Goal: Task Accomplishment & Management: Use online tool/utility

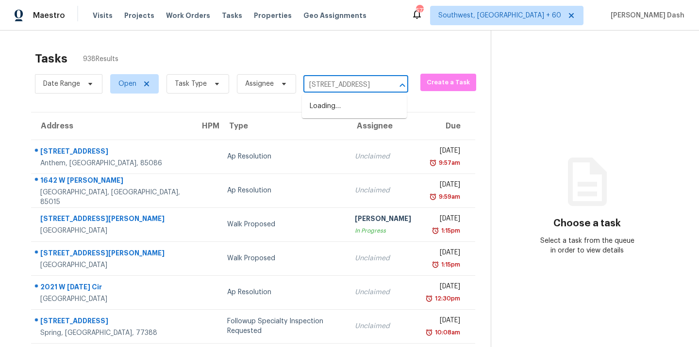
scroll to position [0, 44]
type input "3311 Vincz Dr, Indianapolis, IN 46228"
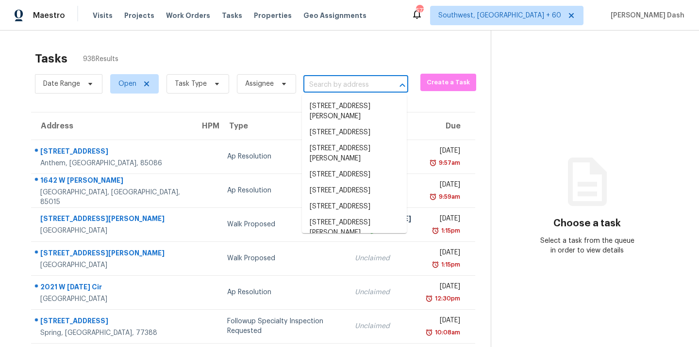
scroll to position [0, 0]
paste input "3311 Vincz Dr, Indianapolis, IN 46228"
type input "3311 Vincz Dr, Indianapolis, IN 46228"
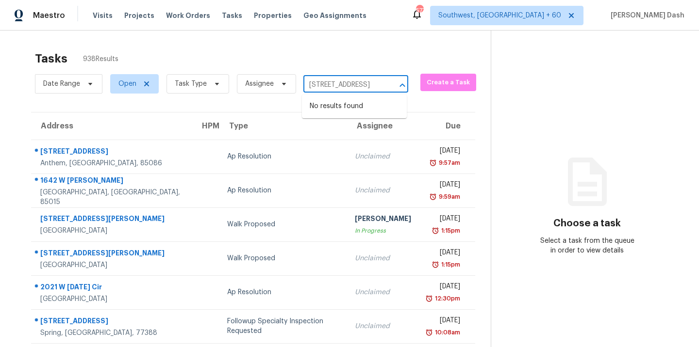
scroll to position [0, 44]
click at [339, 84] on input "3311 Vincz Dr, Indianapolis, IN 46228" at bounding box center [342, 85] width 78 height 15
click at [508, 57] on section "Choose a task Select a task from the queue in order to view details" at bounding box center [587, 268] width 193 height 475
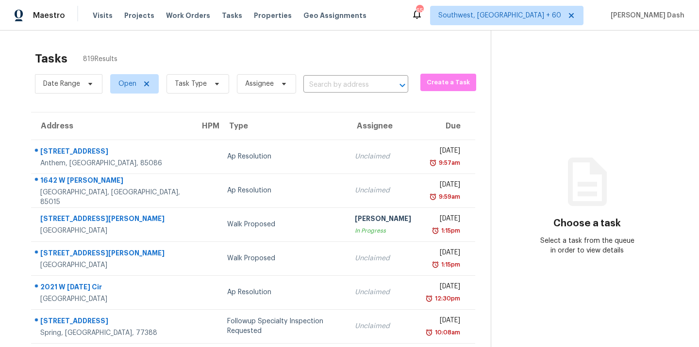
click at [312, 76] on div "Date Range Open Task Type Assignee ​" at bounding box center [221, 83] width 373 height 25
click at [317, 83] on input "text" at bounding box center [342, 85] width 78 height 15
paste input "3311 Vincz Dr, Indianapolis, IN 46228"
type input "3311 Vincz Dr, Indianapolis, IN 46228"
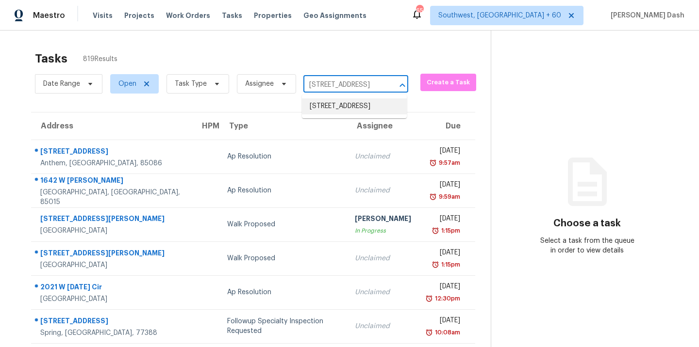
click at [327, 102] on li "3311 Vincz Dr, Indianapolis, IN 46228" at bounding box center [354, 107] width 105 height 16
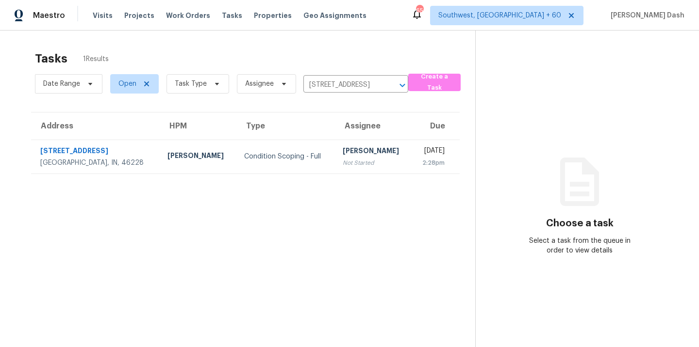
click at [236, 163] on td "Condition Scoping - Full" at bounding box center [285, 157] width 99 height 34
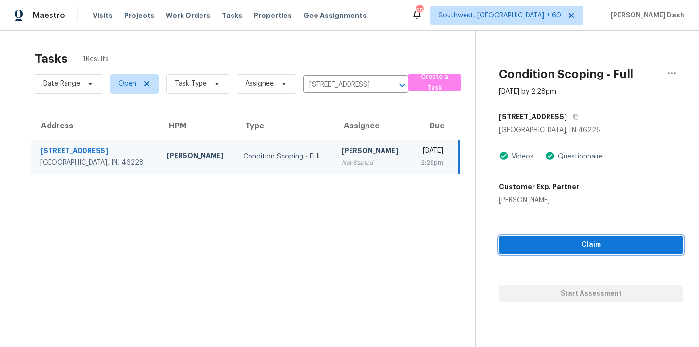
click at [578, 245] on span "Claim" at bounding box center [591, 245] width 169 height 12
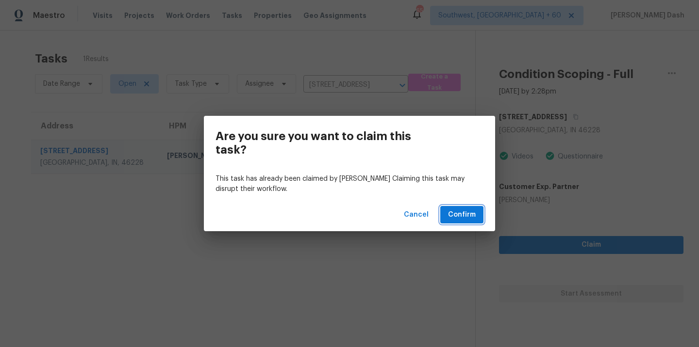
click at [449, 216] on span "Confirm" at bounding box center [462, 215] width 28 height 12
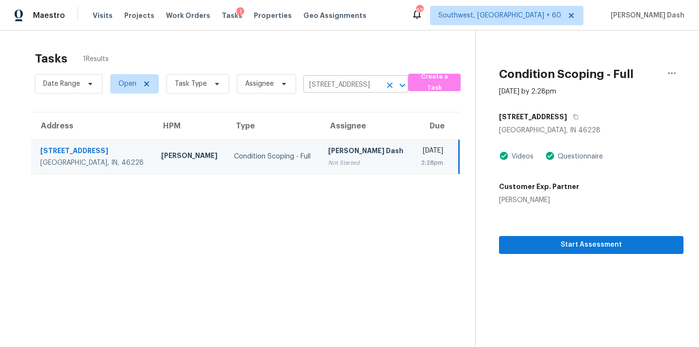
click at [314, 81] on input "3311 Vincz Dr, Indianapolis, IN 46228" at bounding box center [342, 85] width 78 height 15
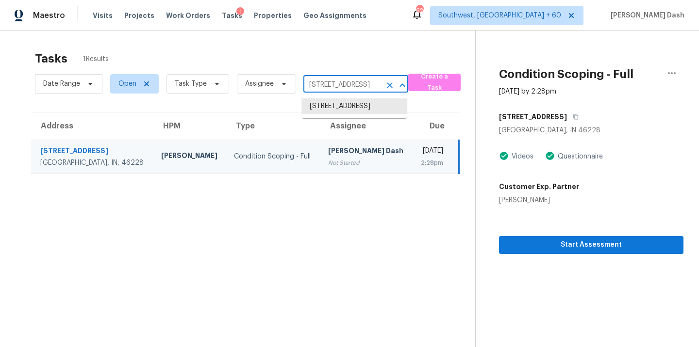
paste input "2310 Woodsfield Ln NE, Marietta, GA 30062"
type input "2310 Woodsfield Ln NE, Marietta, GA 30062"
click at [328, 104] on li "2310 Woodsfield Ln NE, Marietta, GA 30062" at bounding box center [354, 107] width 105 height 16
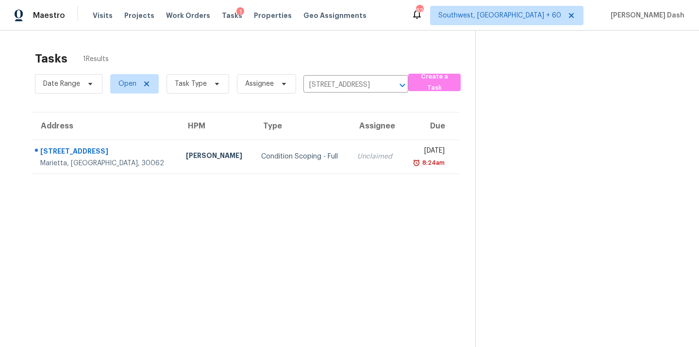
click at [273, 146] on td "Condition Scoping - Full" at bounding box center [301, 157] width 97 height 34
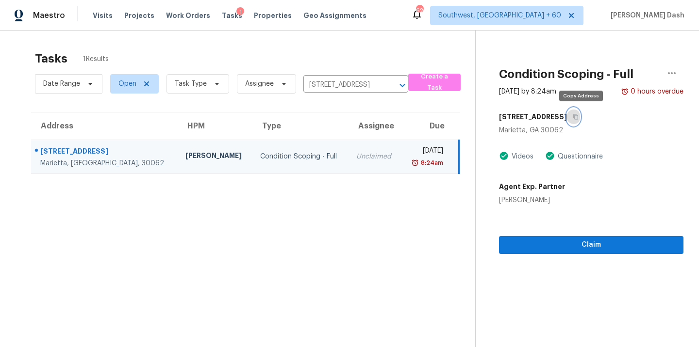
click at [577, 116] on button "button" at bounding box center [573, 116] width 13 height 17
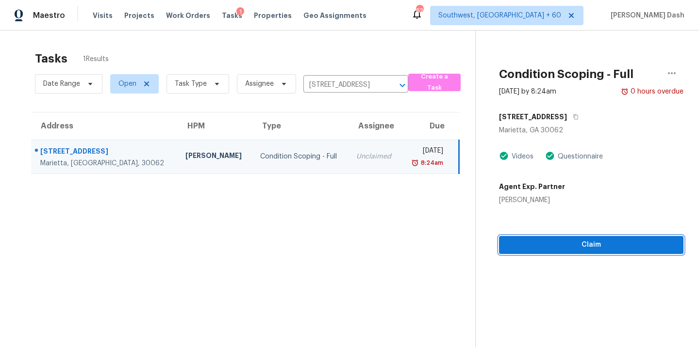
click at [571, 244] on span "Claim" at bounding box center [591, 245] width 169 height 12
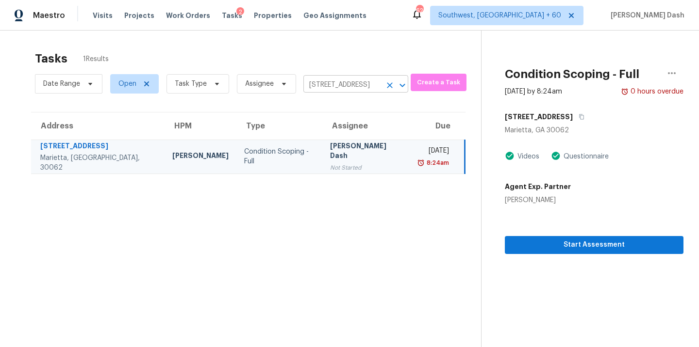
click at [321, 85] on input "2310 Woodsfield Ln NE, Marietta, GA 30062" at bounding box center [342, 85] width 78 height 15
paste input "5663 Bald Eagle Rd NW, Albuquerque, NM 87114"
type input "5663 Bald Eagle Rd NW, Albuquerque, NM 87114"
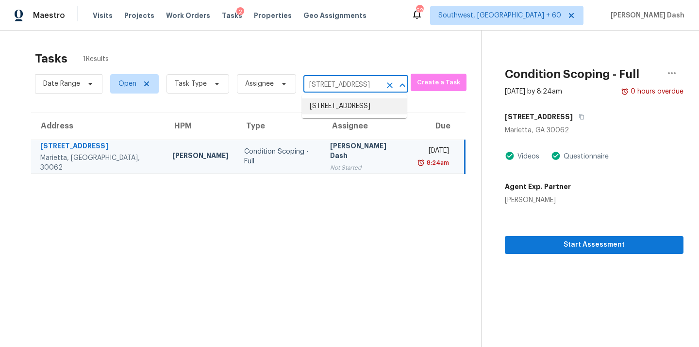
click at [328, 108] on li "5663 Bald Eagle Rd NW, Albuquerque, NM 87114" at bounding box center [354, 107] width 105 height 16
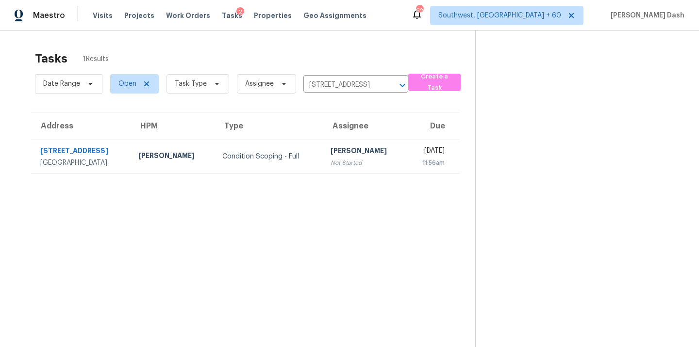
click at [245, 159] on div "Condition Scoping - Full" at bounding box center [268, 157] width 93 height 10
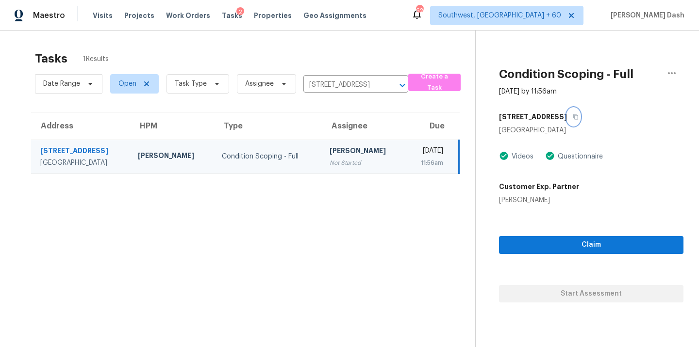
click at [578, 115] on icon "button" at bounding box center [575, 117] width 5 height 5
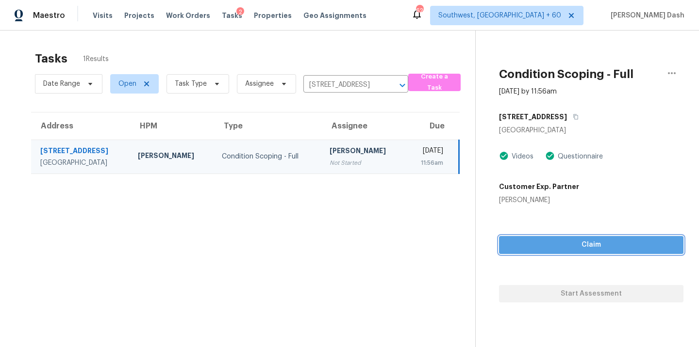
click at [576, 250] on span "Claim" at bounding box center [591, 245] width 169 height 12
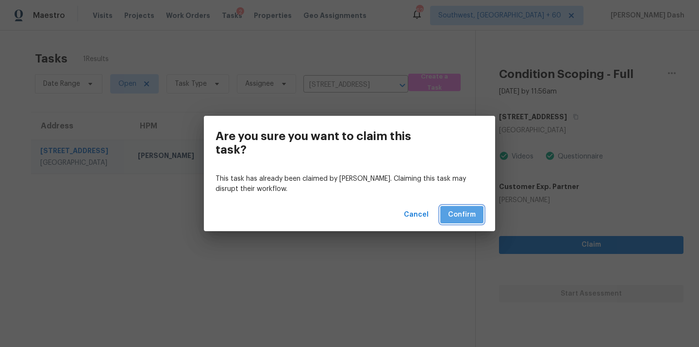
click at [457, 219] on span "Confirm" at bounding box center [462, 215] width 28 height 12
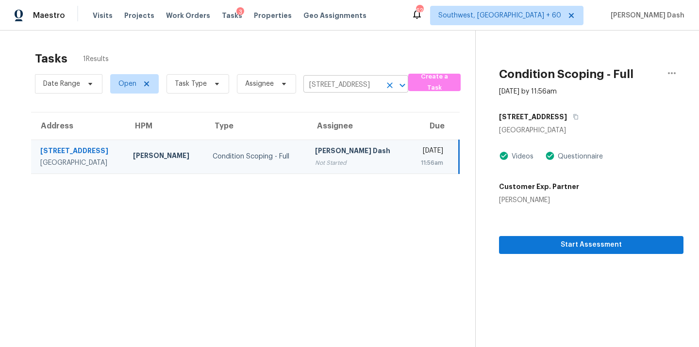
click at [347, 88] on input "5663 Bald Eagle Rd NW, Albuquerque, NM 87114" at bounding box center [342, 85] width 78 height 15
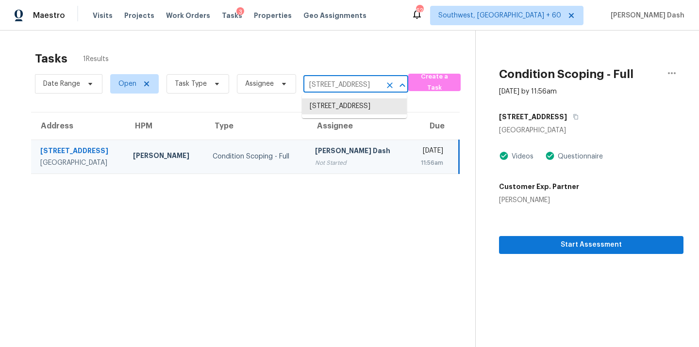
paste input "6517 Whitman Ave, Fort Worth, TX 76133"
type input "6517 Whitman Ave, Fort Worth, TX 76133"
click at [338, 110] on li "6517 Whitman Ave, Fort Worth, TX 76133" at bounding box center [354, 112] width 105 height 26
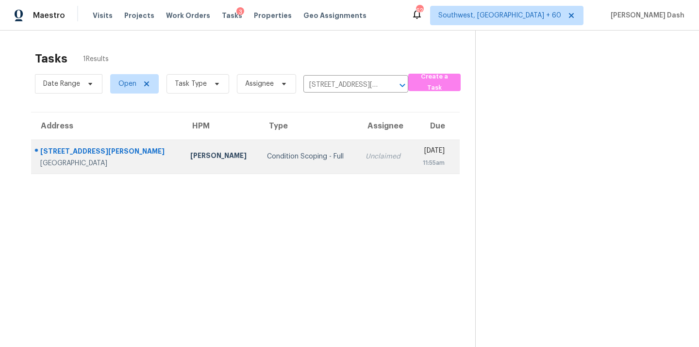
click at [281, 150] on td "Condition Scoping - Full" at bounding box center [308, 157] width 99 height 34
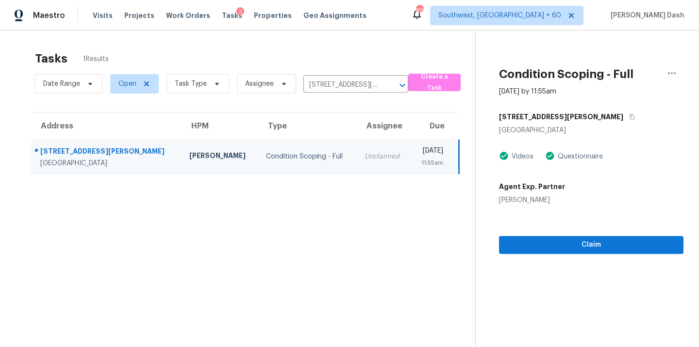
click at [573, 115] on div "6517 Whitman Ave" at bounding box center [591, 116] width 184 height 17
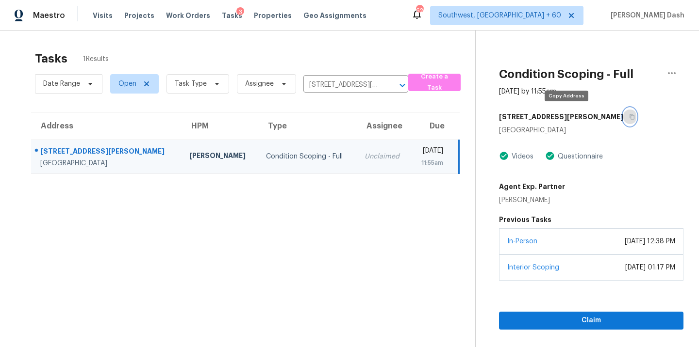
click at [629, 115] on icon "button" at bounding box center [632, 117] width 6 height 6
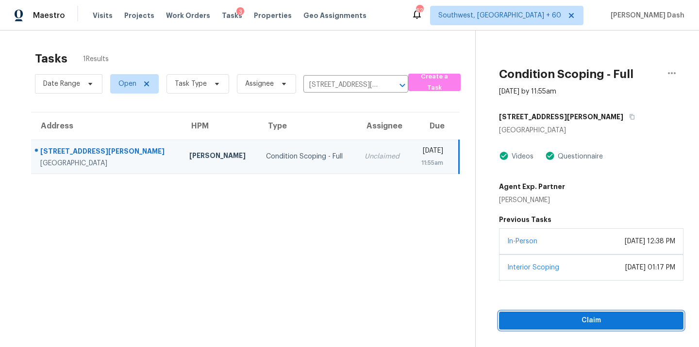
click at [572, 315] on span "Claim" at bounding box center [591, 321] width 169 height 12
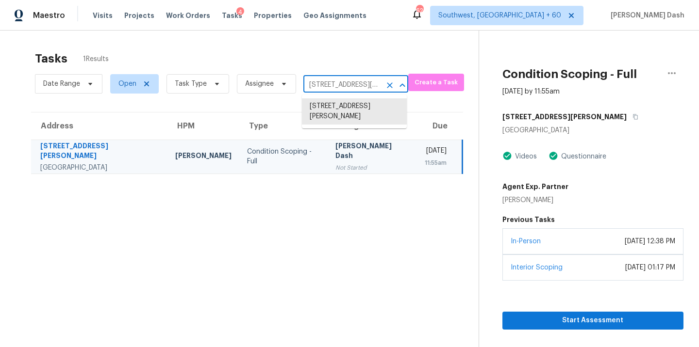
click at [346, 81] on input "6517 Whitman Ave, Fort Worth, TX 76133" at bounding box center [342, 85] width 78 height 15
paste input "8831 Patterson Loop, Reynoldsburg, OH, 43068"
type input "8831 Patterson Loop, Reynoldsburg, OH, 43068"
click at [344, 104] on li "8831 Patterson Loop, Reynoldsburg, OH 43068" at bounding box center [354, 112] width 105 height 26
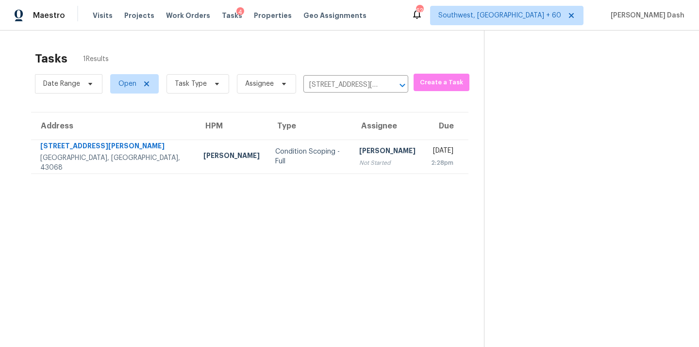
click at [298, 149] on td "Condition Scoping - Full" at bounding box center [309, 157] width 84 height 34
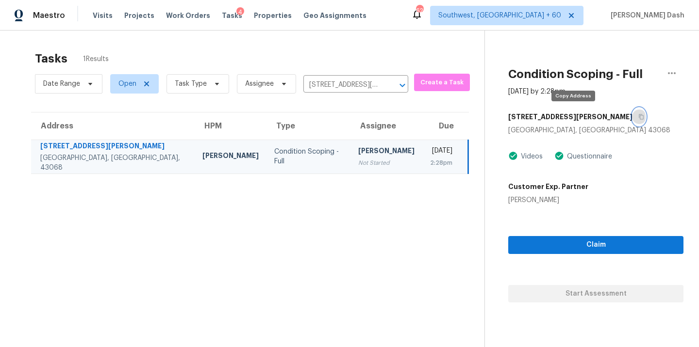
click at [638, 115] on icon "button" at bounding box center [641, 117] width 6 height 6
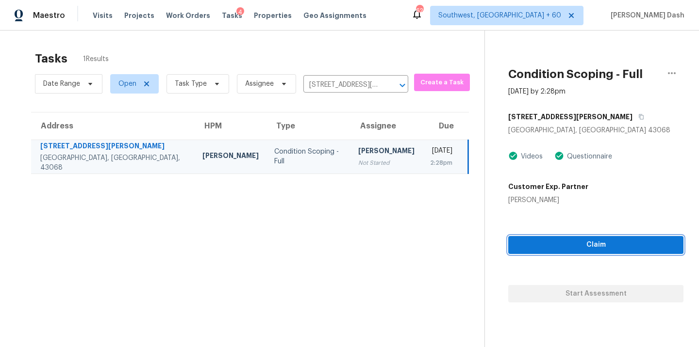
click at [573, 254] on div "Claim Start Assessment" at bounding box center [595, 254] width 175 height 98
click at [560, 244] on span "Claim" at bounding box center [596, 245] width 160 height 12
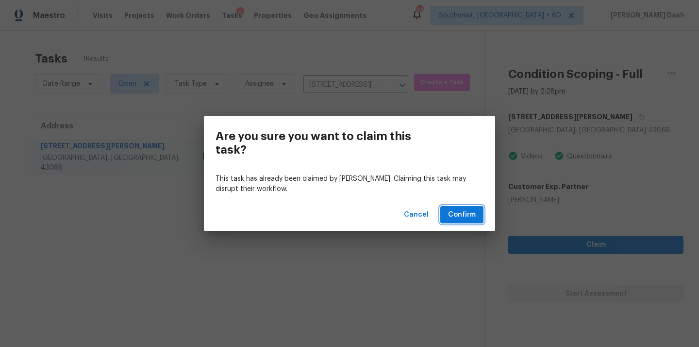
click at [473, 217] on span "Confirm" at bounding box center [462, 215] width 28 height 12
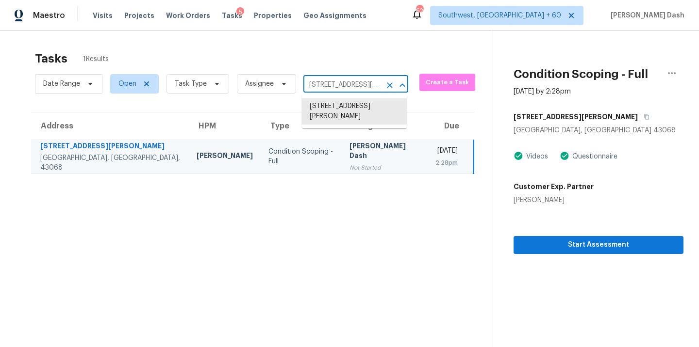
click at [350, 86] on input "8831 Patterson Loop, Reynoldsburg, OH 43068" at bounding box center [342, 85] width 78 height 15
paste input "1512 Van Buren Ave SW, Concord, NC, 28025"
type input "1512 Van Buren Ave SW, Concord, NC, 28025"
click at [350, 100] on li "1512 Van Buren Ave SW, Concord, NC 28025" at bounding box center [354, 107] width 105 height 16
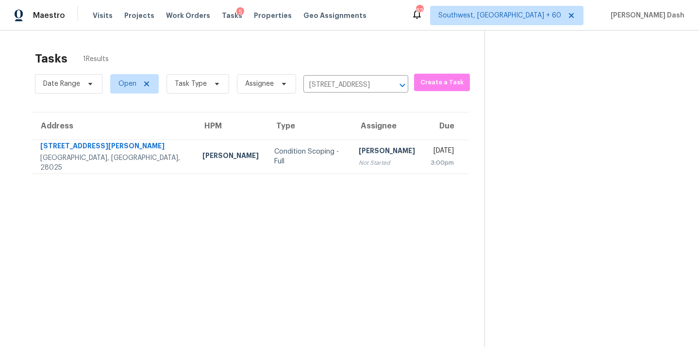
click at [281, 149] on td "Condition Scoping - Full" at bounding box center [308, 157] width 84 height 34
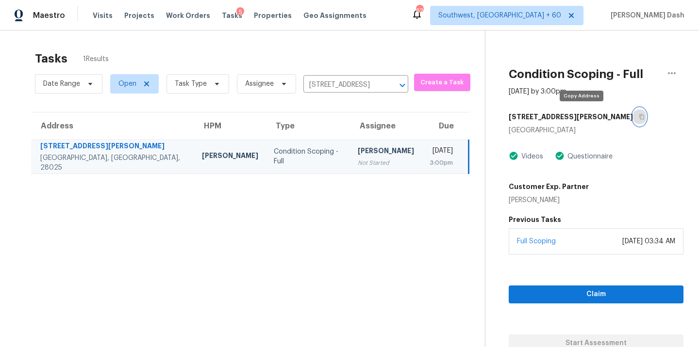
click at [633, 113] on button "button" at bounding box center [639, 116] width 13 height 17
click at [550, 293] on span "Claim" at bounding box center [595, 295] width 159 height 12
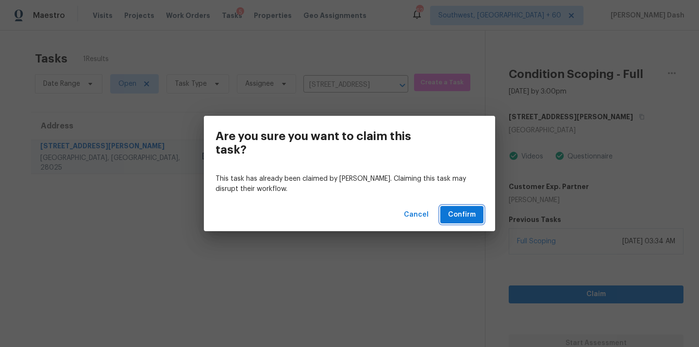
click at [476, 214] on button "Confirm" at bounding box center [461, 215] width 43 height 18
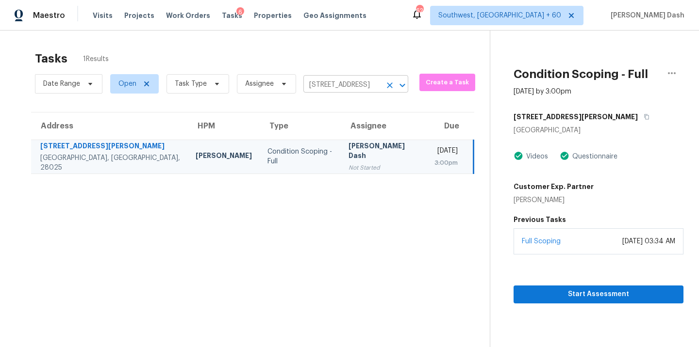
click at [342, 87] on input "1512 Van Buren Ave SW, Concord, NC 28025" at bounding box center [342, 85] width 78 height 15
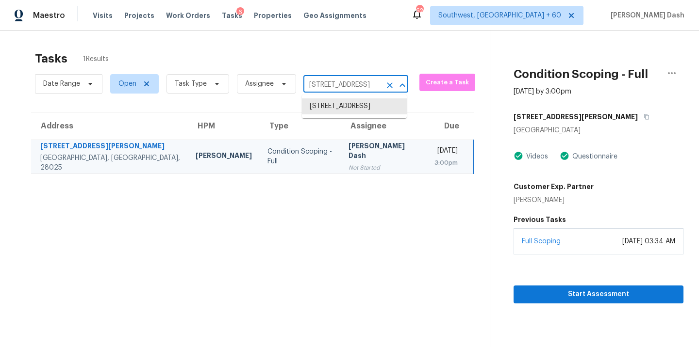
paste input "2310 Woodsfield Ln NE, Marietta, GA 30062"
type input "2310 Woodsfield Ln NE, Marietta, GA 30062"
click at [347, 106] on li "2310 Woodsfield Ln NE, Marietta, GA 30062" at bounding box center [354, 107] width 105 height 16
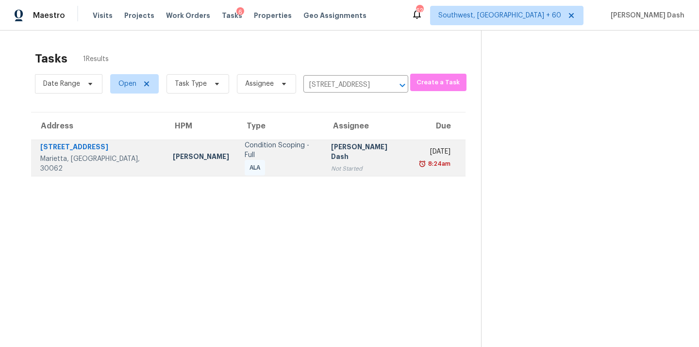
click at [245, 166] on div "ALA" at bounding box center [255, 168] width 20 height 16
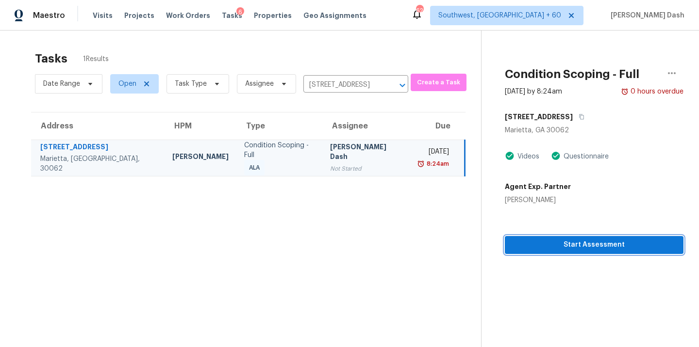
click at [590, 251] on span "Start Assessment" at bounding box center [593, 245] width 163 height 12
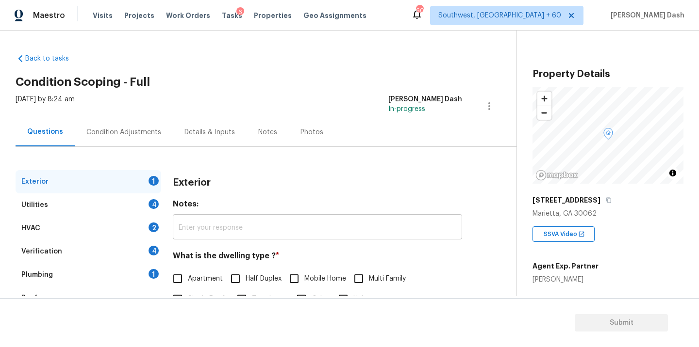
scroll to position [36, 0]
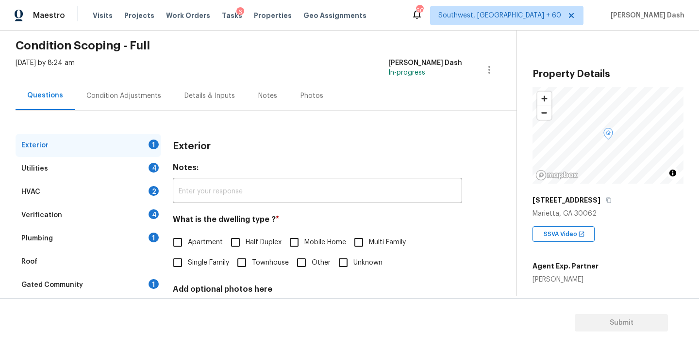
click at [198, 265] on span "Single Family" at bounding box center [208, 263] width 41 height 10
click at [188, 265] on input "Single Family" at bounding box center [177, 263] width 20 height 20
checkbox input "true"
click at [155, 166] on div "4" at bounding box center [154, 168] width 10 height 10
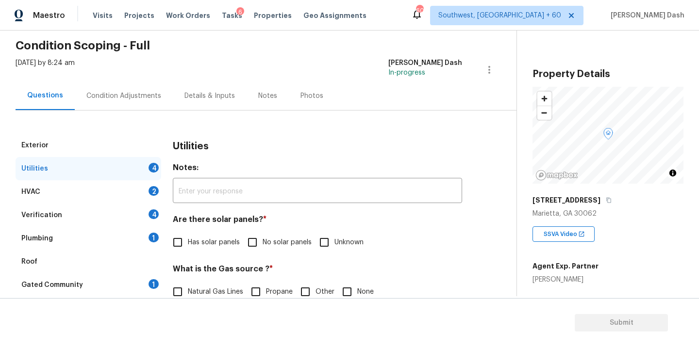
click at [259, 236] on input "No solar panels" at bounding box center [252, 242] width 20 height 20
checkbox input "true"
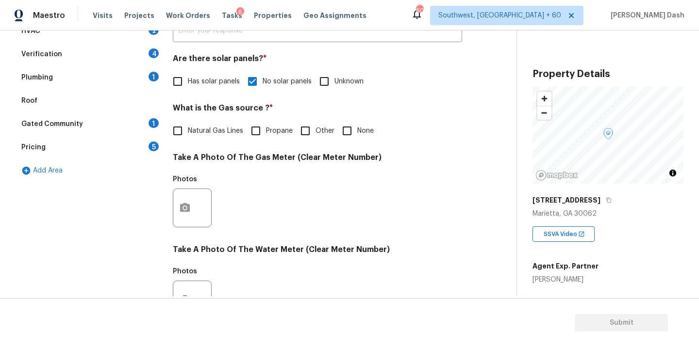
click at [192, 128] on span "Natural Gas Lines" at bounding box center [215, 131] width 55 height 10
click at [188, 128] on input "Natural Gas Lines" at bounding box center [177, 131] width 20 height 20
checkbox input "true"
click at [191, 229] on div "Photos" at bounding box center [193, 202] width 41 height 63
click at [190, 215] on button "button" at bounding box center [184, 208] width 23 height 38
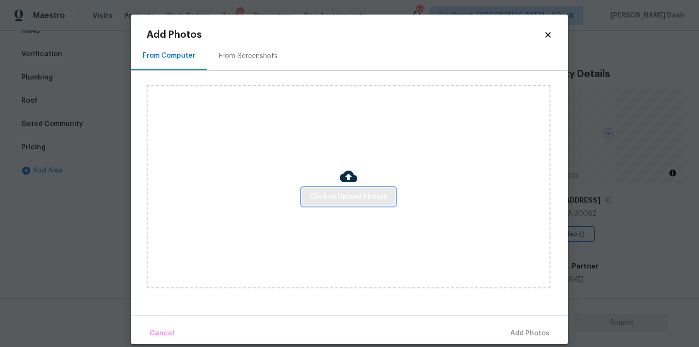
click at [319, 197] on span "Click to Upload Photos" at bounding box center [349, 197] width 78 height 12
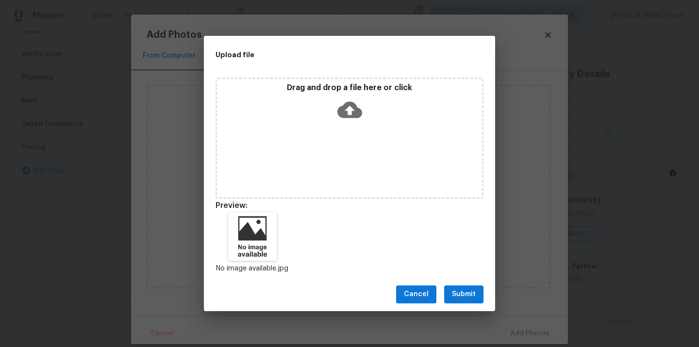
click at [459, 307] on div "Cancel Submit" at bounding box center [349, 294] width 291 height 33
click at [458, 298] on span "Submit" at bounding box center [464, 295] width 24 height 12
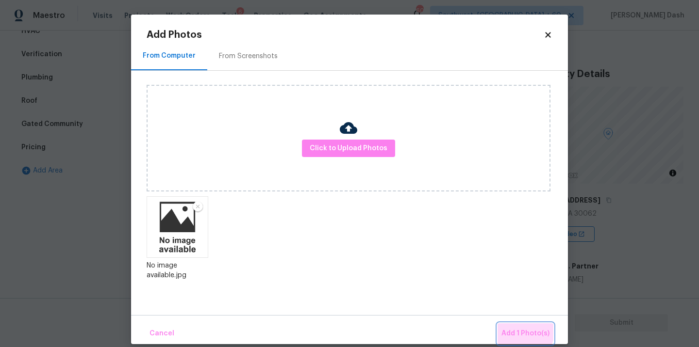
click at [503, 326] on button "Add 1 Photo(s)" at bounding box center [525, 334] width 56 height 21
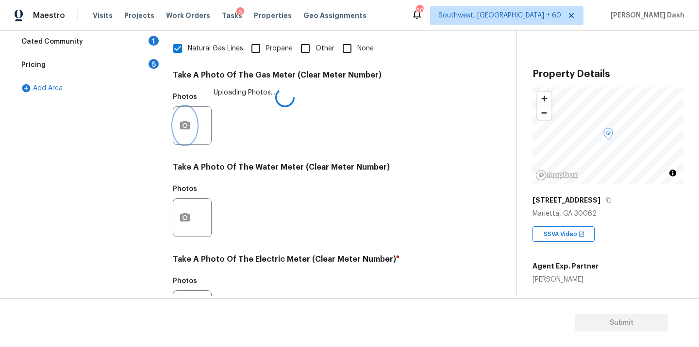
scroll to position [383, 0]
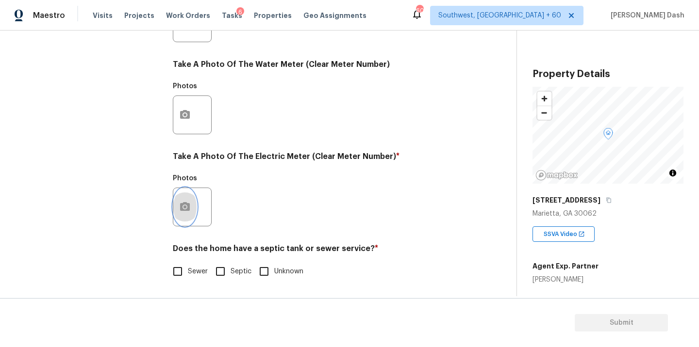
click at [184, 210] on icon "button" at bounding box center [185, 206] width 10 height 9
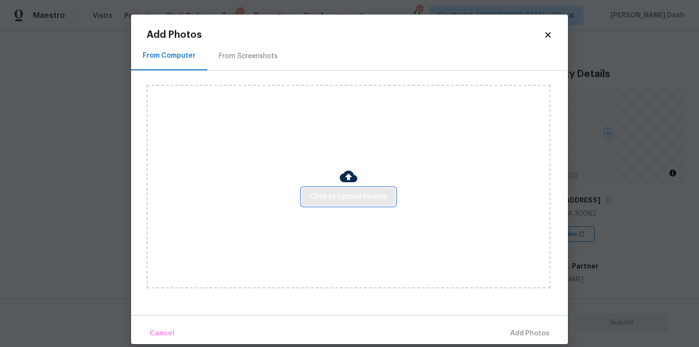
click at [332, 192] on span "Click to Upload Photos" at bounding box center [349, 197] width 78 height 12
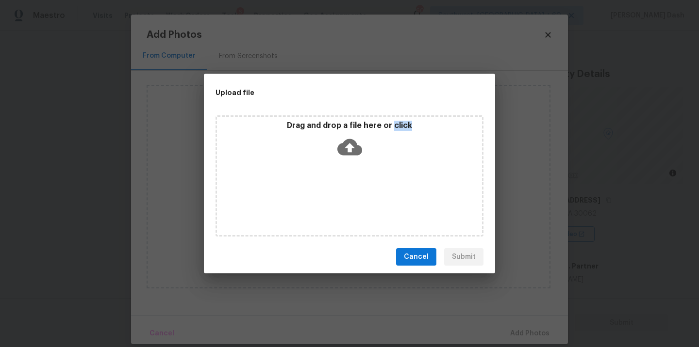
click at [332, 192] on div "Drag and drop a file here or click" at bounding box center [349, 176] width 268 height 121
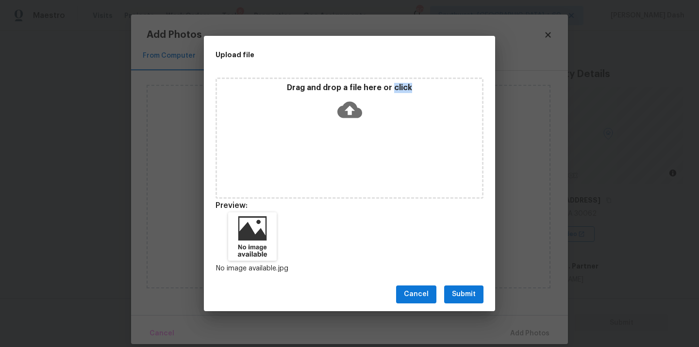
click at [466, 297] on span "Submit" at bounding box center [464, 295] width 24 height 12
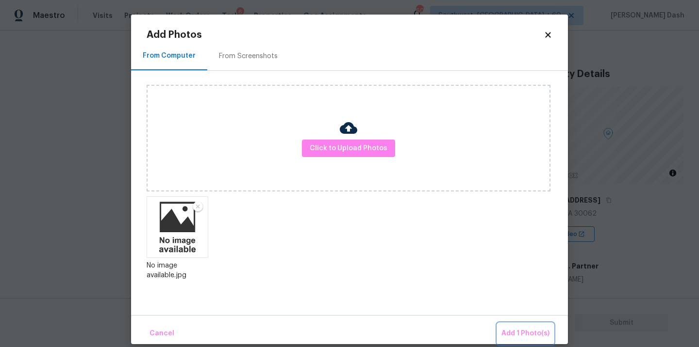
click at [513, 325] on button "Add 1 Photo(s)" at bounding box center [525, 334] width 56 height 21
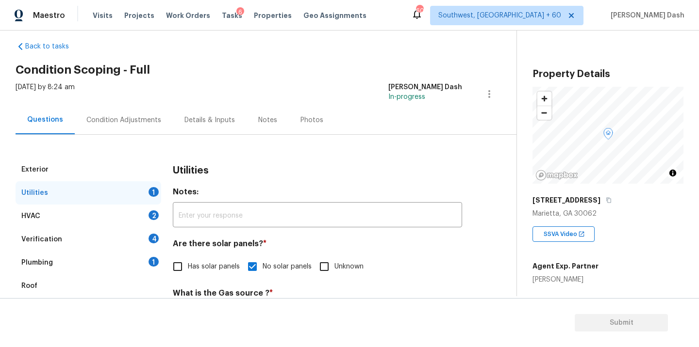
scroll to position [0, 0]
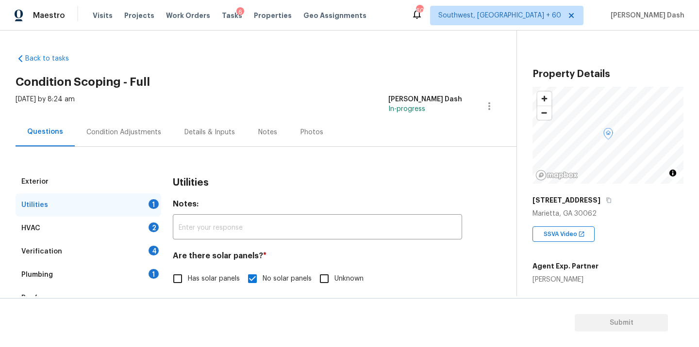
click at [105, 129] on div "Condition Adjustments" at bounding box center [123, 133] width 75 height 10
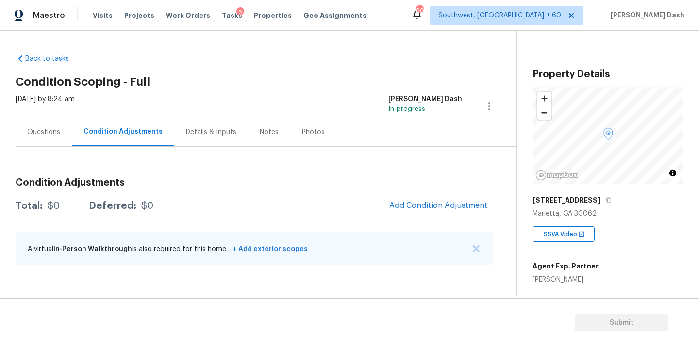
click at [58, 132] on div "Questions" at bounding box center [43, 133] width 33 height 10
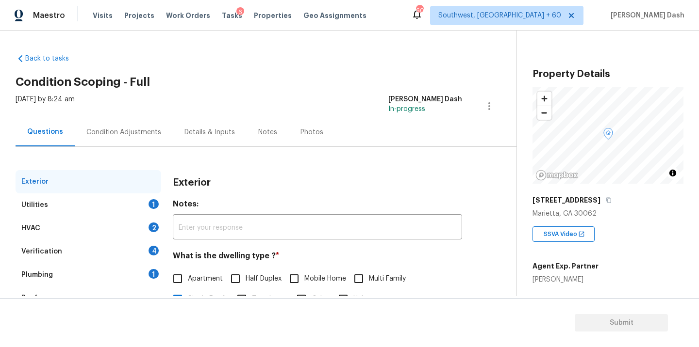
scroll to position [72, 0]
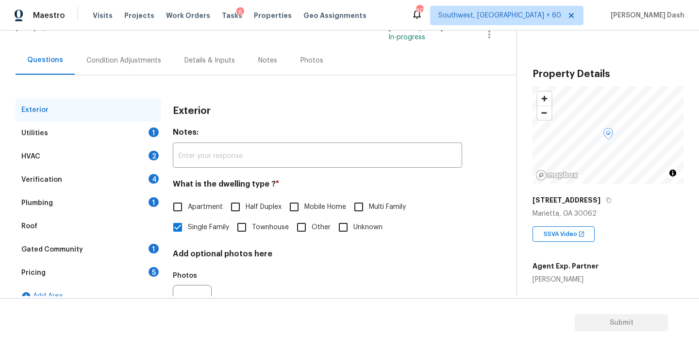
click at [137, 123] on div "Utilities 1" at bounding box center [89, 133] width 146 height 23
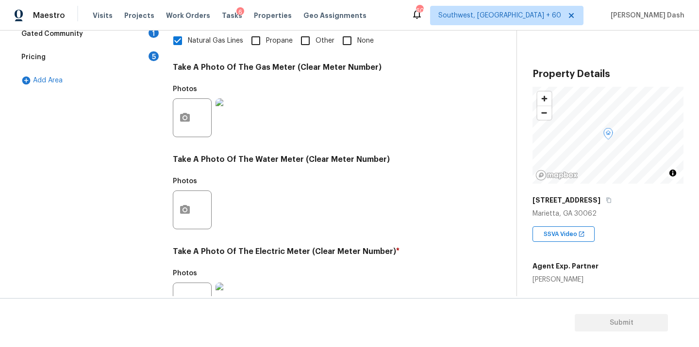
scroll to position [374, 0]
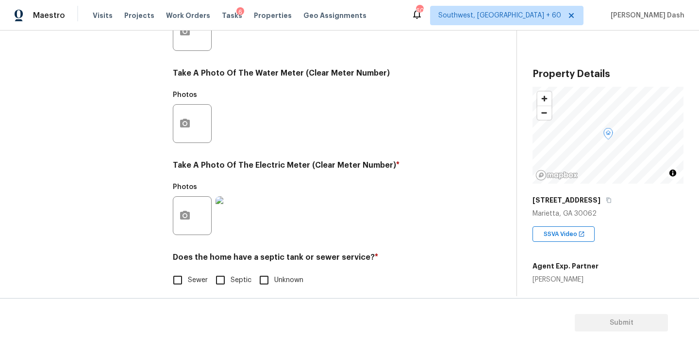
click at [182, 281] on input "Sewer" at bounding box center [177, 280] width 20 height 20
checkbox input "true"
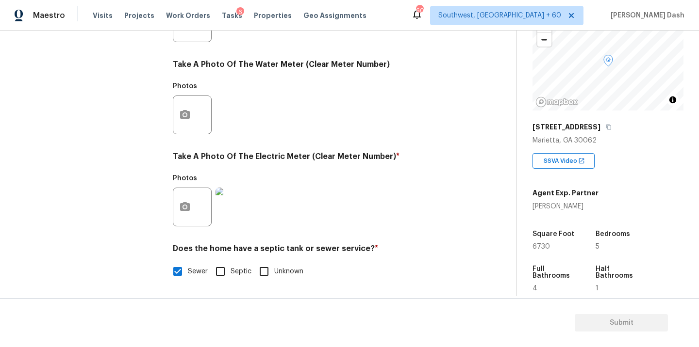
scroll to position [79, 0]
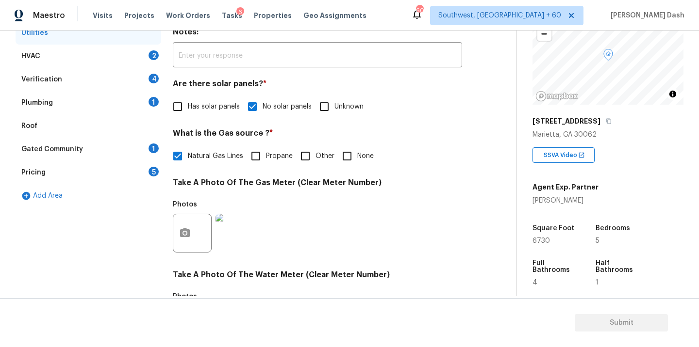
click at [131, 50] on div "HVAC 2" at bounding box center [89, 56] width 146 height 23
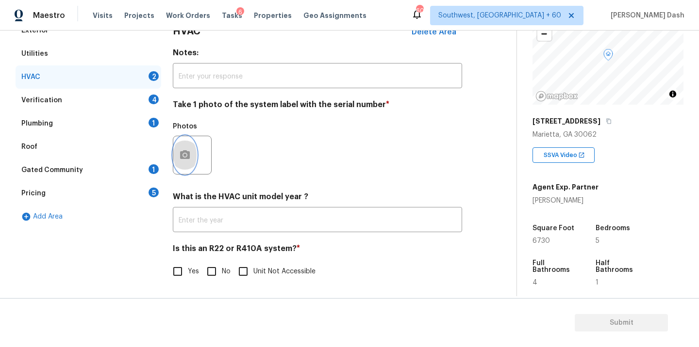
click at [189, 159] on icon "button" at bounding box center [185, 155] width 12 height 12
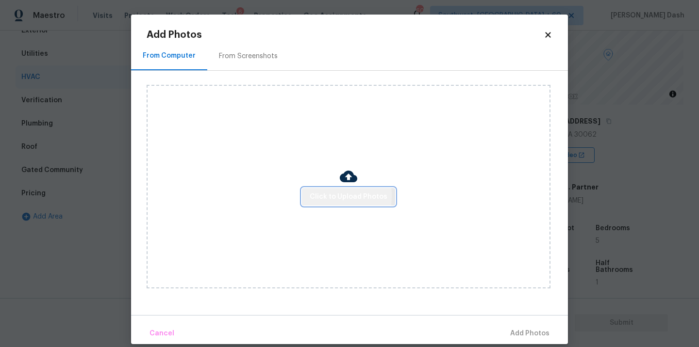
click at [315, 196] on span "Click to Upload Photos" at bounding box center [349, 197] width 78 height 12
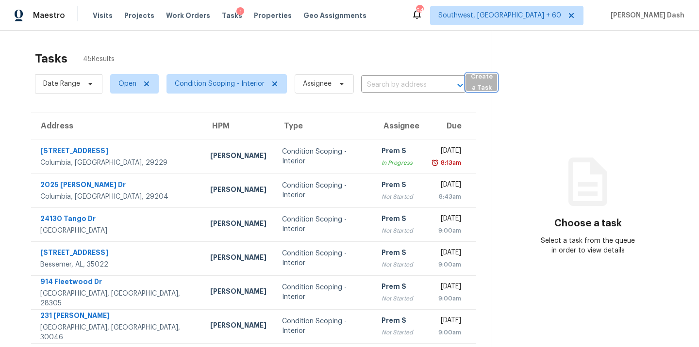
click at [473, 86] on span "Create a Task" at bounding box center [481, 82] width 21 height 22
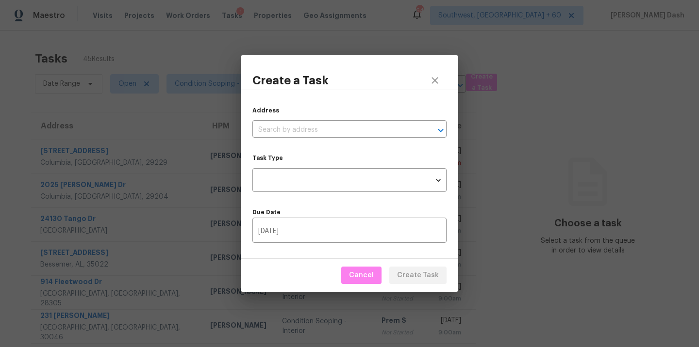
click at [342, 121] on div "Address ​" at bounding box center [349, 122] width 194 height 32
click at [341, 129] on input "text" at bounding box center [335, 130] width 167 height 15
paste input "[STREET_ADDRESS]"
type input "2310 Woodsfield Ln NE, Marietta, GA 30062"
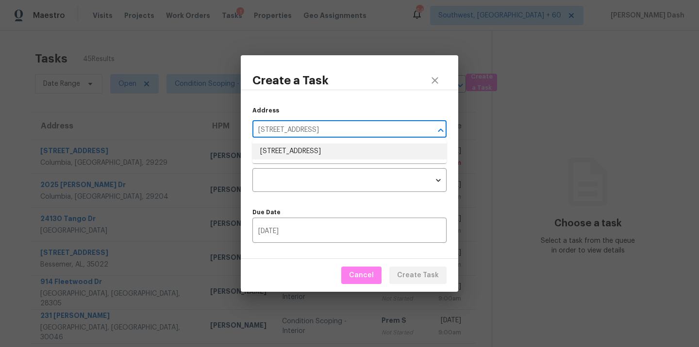
click at [337, 156] on li "2310 Woodsfield Ln NE, Marietta, GA 30062" at bounding box center [349, 152] width 194 height 16
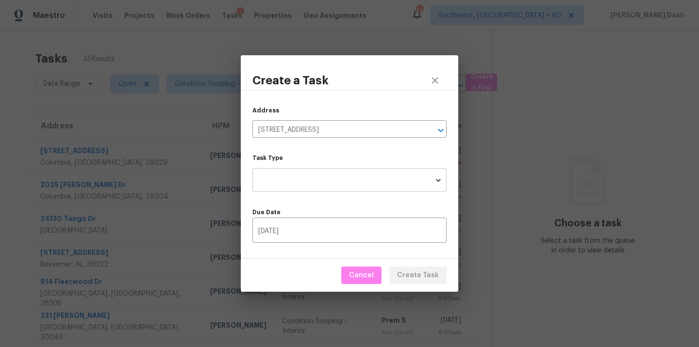
click at [337, 185] on body "Maestro Visits Projects Work Orders Tasks 1 Properties Geo Assignments 645 Sout…" at bounding box center [349, 173] width 699 height 347
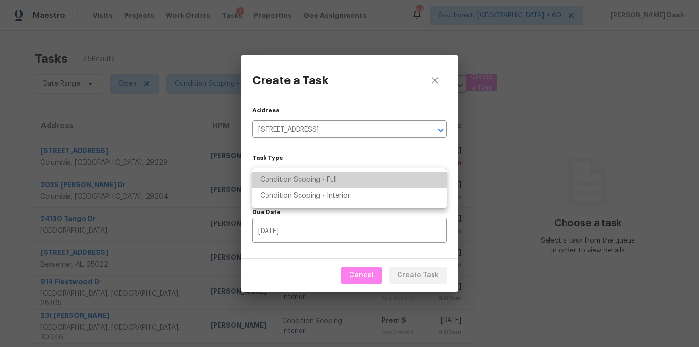
click at [330, 173] on li "Condition Scoping - Full" at bounding box center [349, 180] width 194 height 16
type input "virtual_full_assessment"
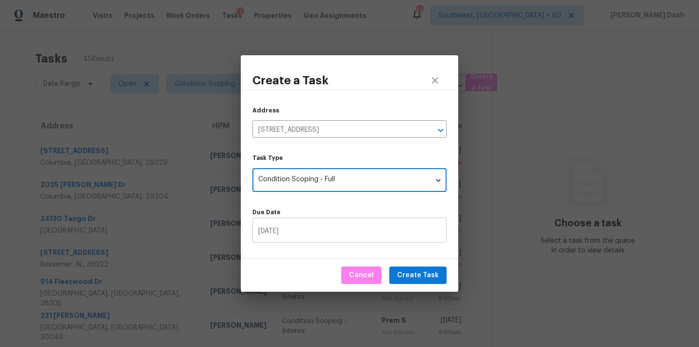
click at [334, 236] on input "09/17/2025" at bounding box center [349, 231] width 194 height 23
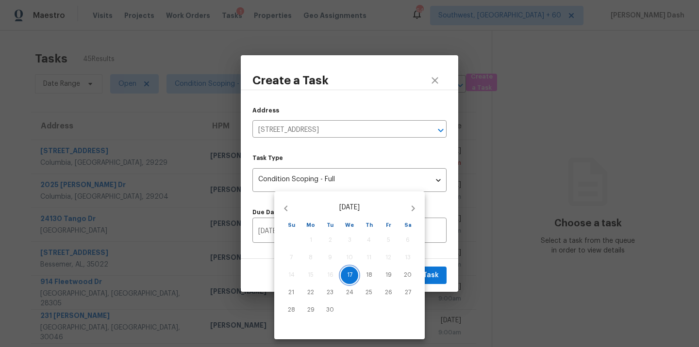
click at [352, 272] on span "17" at bounding box center [349, 275] width 17 height 8
click at [431, 275] on div at bounding box center [349, 173] width 699 height 347
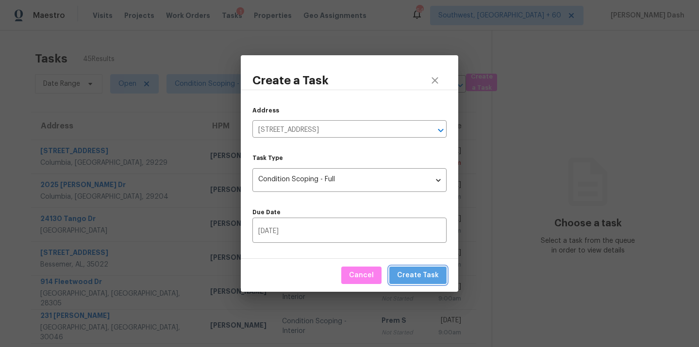
click at [431, 274] on span "Create Task" at bounding box center [418, 276] width 42 height 12
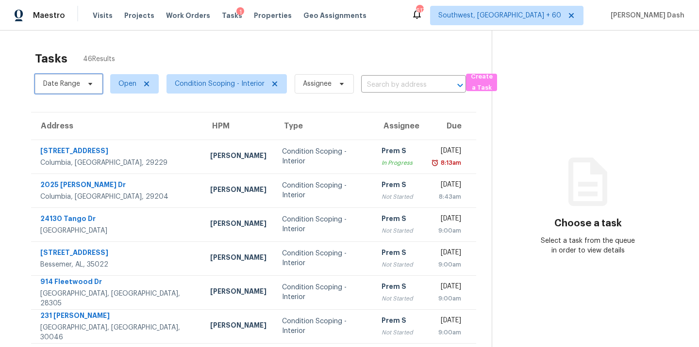
click at [87, 83] on icon at bounding box center [90, 84] width 8 height 8
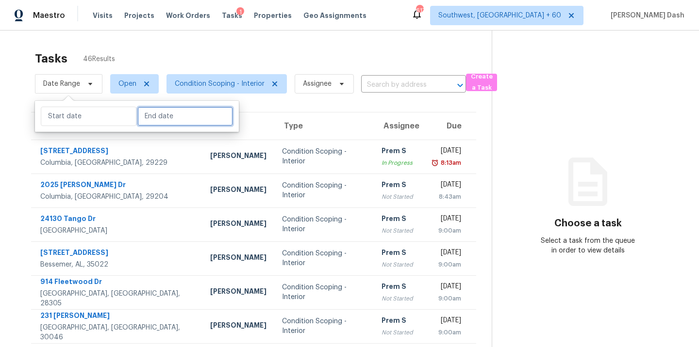
click at [146, 118] on input "text" at bounding box center [185, 116] width 96 height 19
select select "8"
select select "2025"
select select "9"
select select "2025"
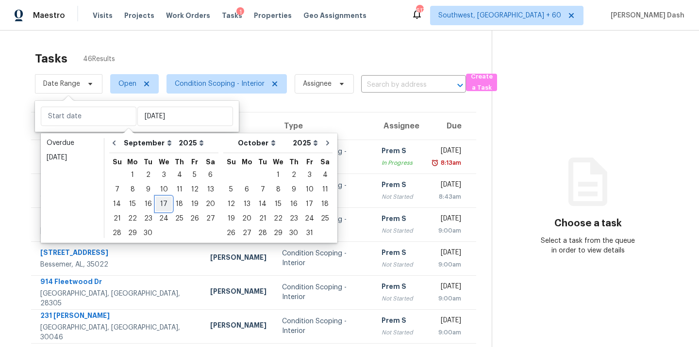
click at [164, 205] on div "17" at bounding box center [164, 205] width 16 height 14
type input "Wed, Sep 17"
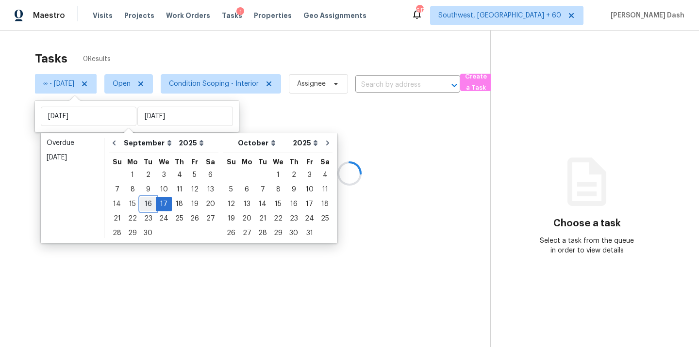
click at [146, 204] on div "16" at bounding box center [148, 205] width 16 height 14
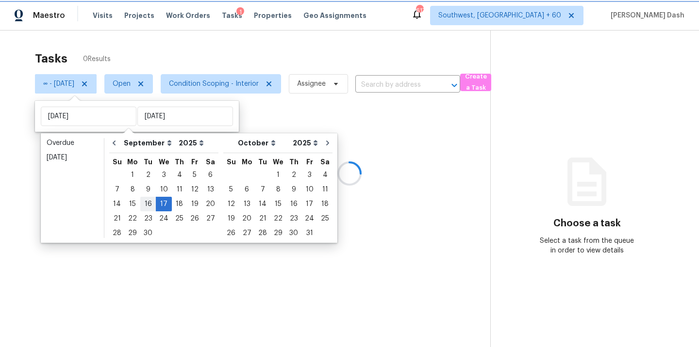
type input "Tue, Sep 16"
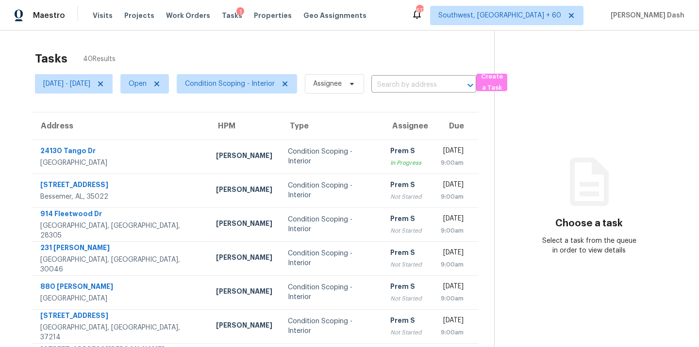
click at [175, 59] on div "Tasks 40 Results" at bounding box center [264, 58] width 459 height 25
click at [239, 93] on span "Condition Scoping - Interior" at bounding box center [237, 83] width 120 height 19
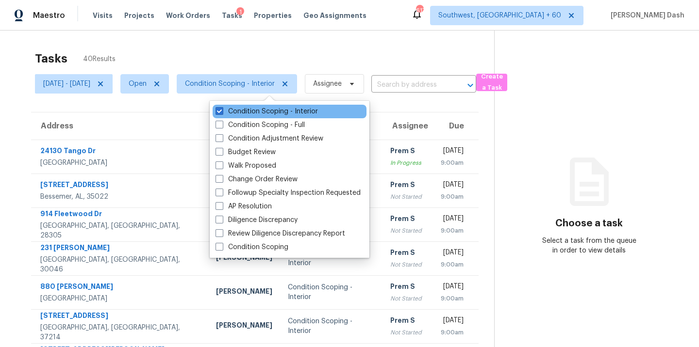
click at [249, 117] on div "Condition Scoping - Interior" at bounding box center [290, 112] width 154 height 14
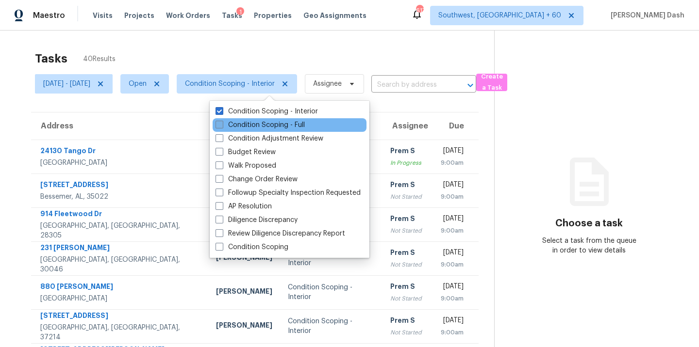
click at [253, 125] on label "Condition Scoping - Full" at bounding box center [259, 125] width 89 height 10
click at [222, 125] on input "Condition Scoping - Full" at bounding box center [218, 123] width 6 height 6
checkbox input "true"
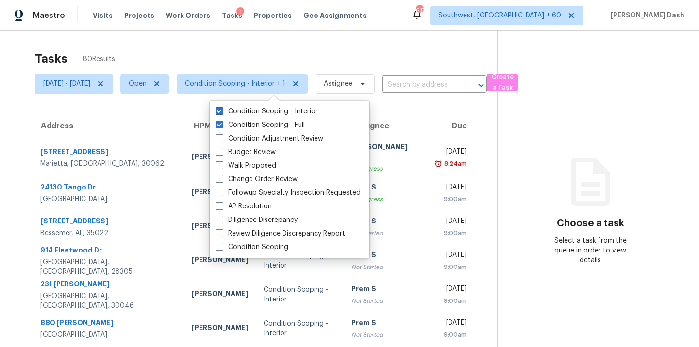
click at [226, 54] on div "Tasks 80 Results" at bounding box center [266, 58] width 462 height 25
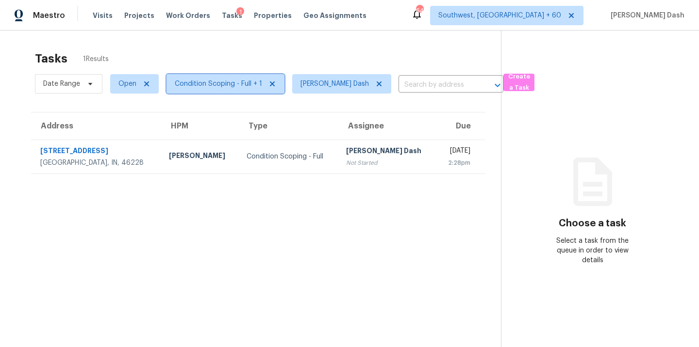
click at [204, 87] on span "Condition Scoping - Full + 1" at bounding box center [218, 84] width 87 height 10
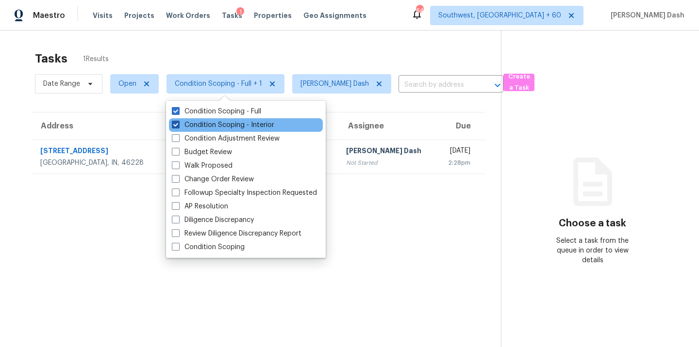
click at [222, 126] on label "Condition Scoping - Interior" at bounding box center [223, 125] width 102 height 10
click at [178, 126] on input "Condition Scoping - Interior" at bounding box center [175, 123] width 6 height 6
checkbox input "false"
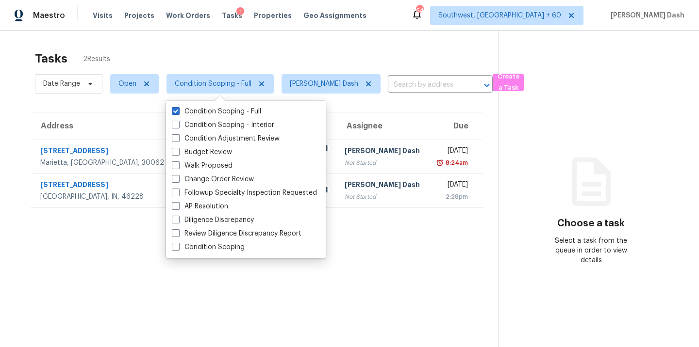
click at [242, 53] on div "Tasks 2 Results" at bounding box center [266, 58] width 463 height 25
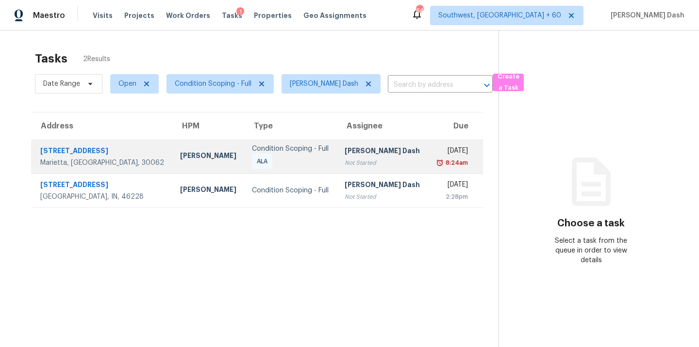
click at [252, 155] on div "Condition Scoping - Full ALA" at bounding box center [290, 156] width 77 height 25
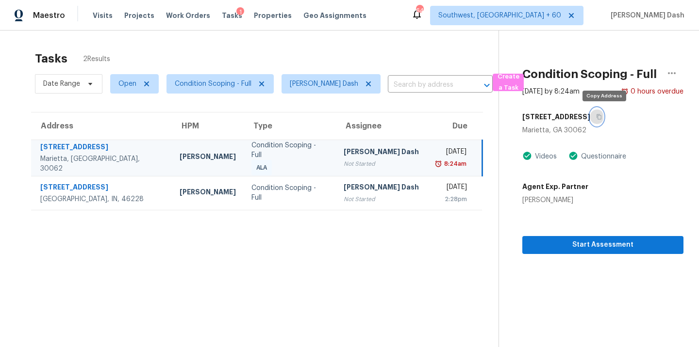
click at [602, 117] on icon "button" at bounding box center [599, 117] width 6 height 6
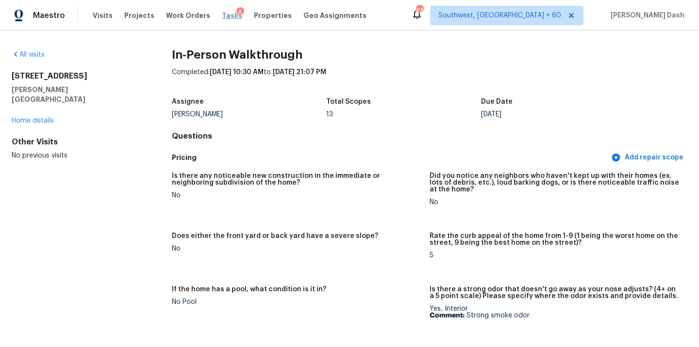
click at [224, 17] on span "Tasks" at bounding box center [232, 15] width 20 height 7
